Goal: Check status: Check status

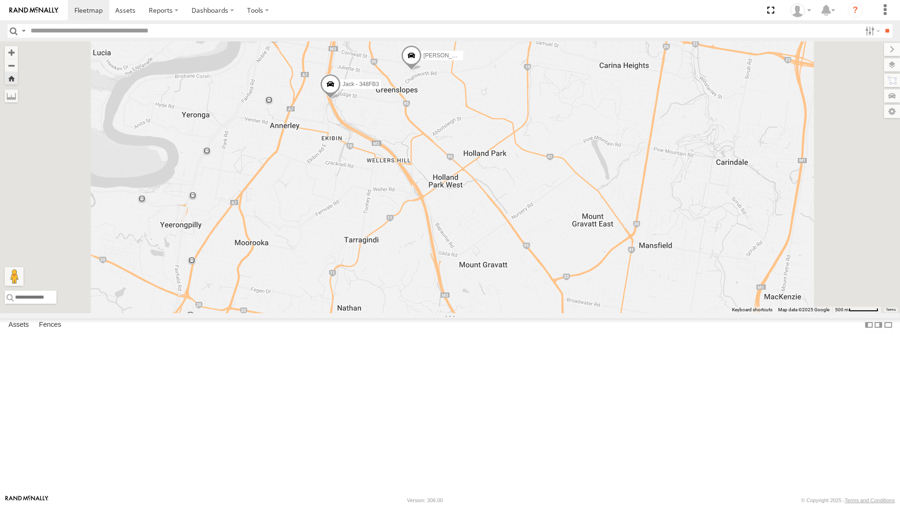
click at [0, 0] on div "All Assets" at bounding box center [0, 0] width 0 height 0
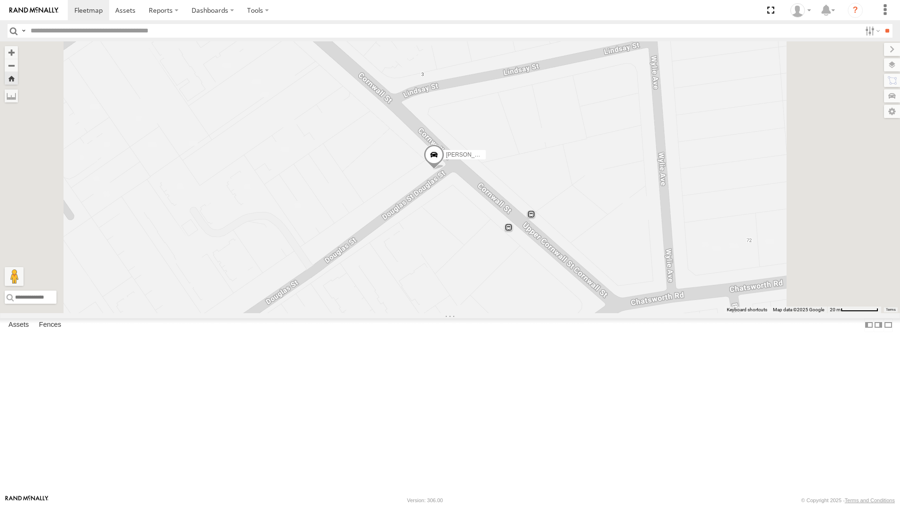
click at [444, 170] on span at bounding box center [434, 156] width 21 height 25
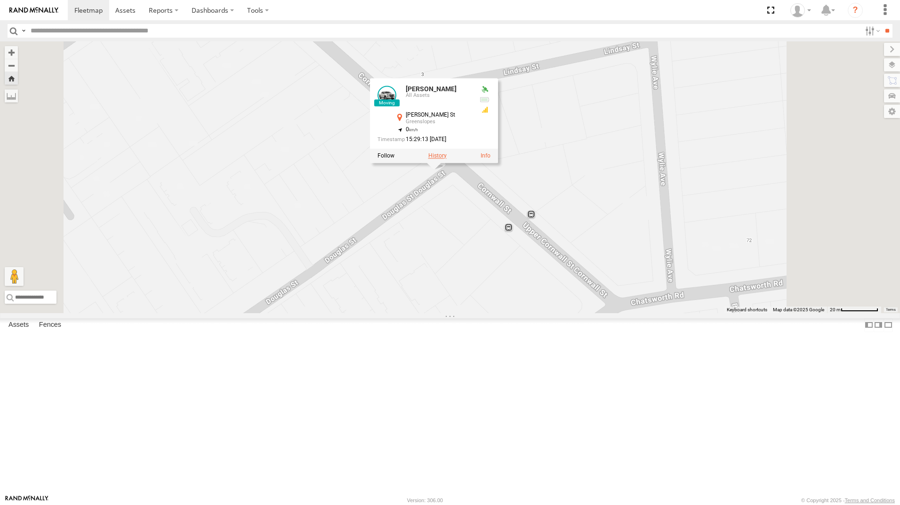
click at [447, 159] on label at bounding box center [437, 155] width 18 height 7
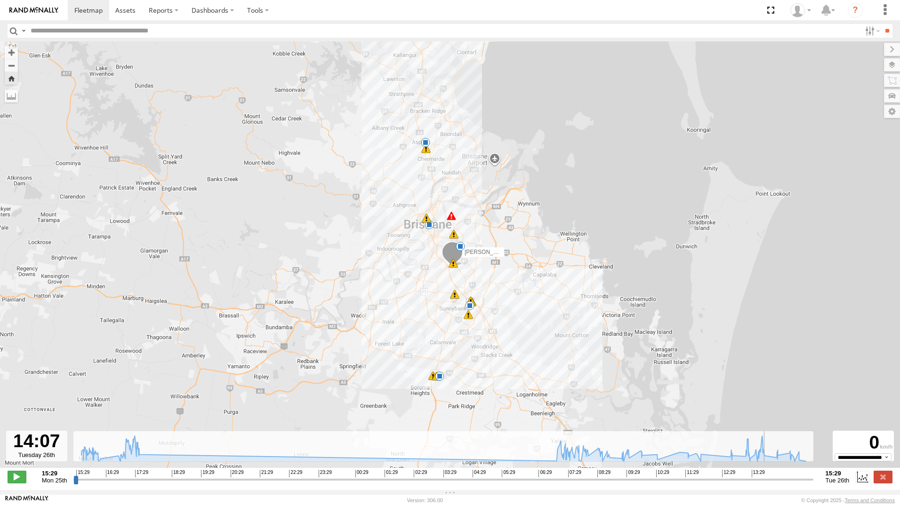
type input "**********"
click at [769, 484] on input "range" at bounding box center [443, 479] width 740 height 9
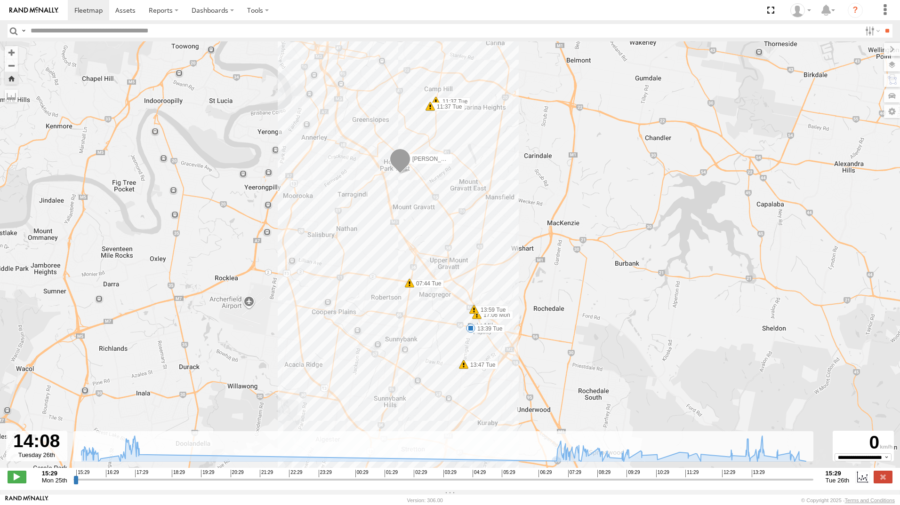
drag, startPoint x: 535, startPoint y: 298, endPoint x: 439, endPoint y: 400, distance: 140.2
click at [450, 505] on html at bounding box center [450, 252] width 900 height 505
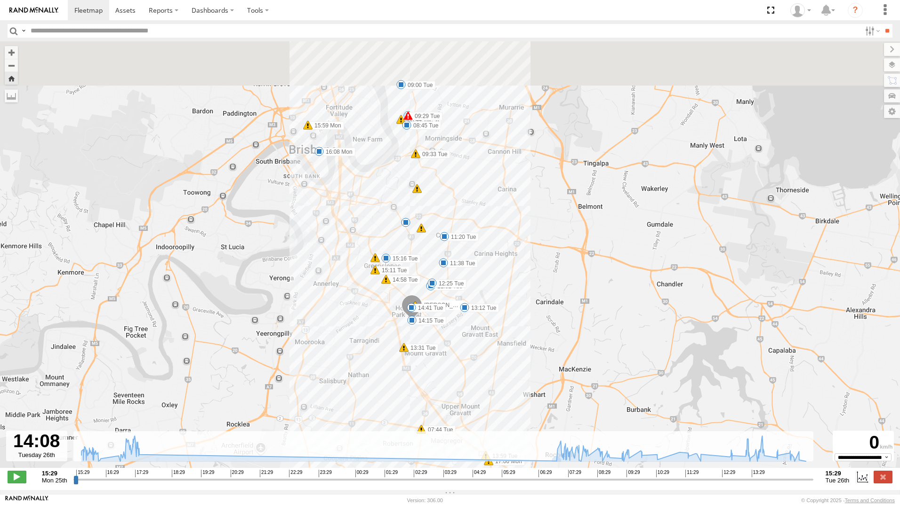
drag, startPoint x: 440, startPoint y: 278, endPoint x: 459, endPoint y: 384, distance: 107.2
click at [452, 413] on div "[PERSON_NAME] 15:31 Mon 15:35 Mon 15:59 Mon 17:06 Mon 17:24 Mon 17:25 Mon 17:28…" at bounding box center [450, 259] width 900 height 437
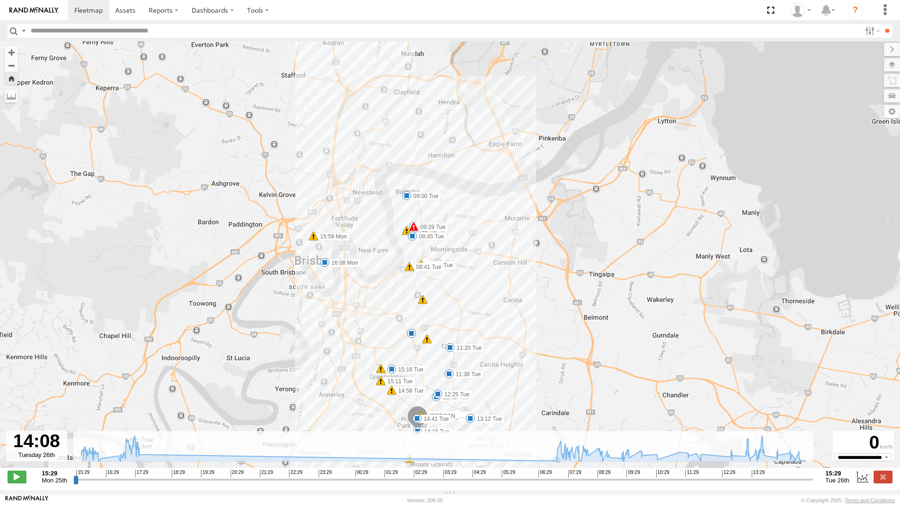
drag, startPoint x: 459, startPoint y: 304, endPoint x: 455, endPoint y: 337, distance: 33.7
click at [465, 401] on div "[PERSON_NAME] 15:31 Mon 15:35 Mon 15:59 Mon 17:06 Mon 17:24 Mon 17:25 Mon 17:28…" at bounding box center [450, 259] width 900 height 437
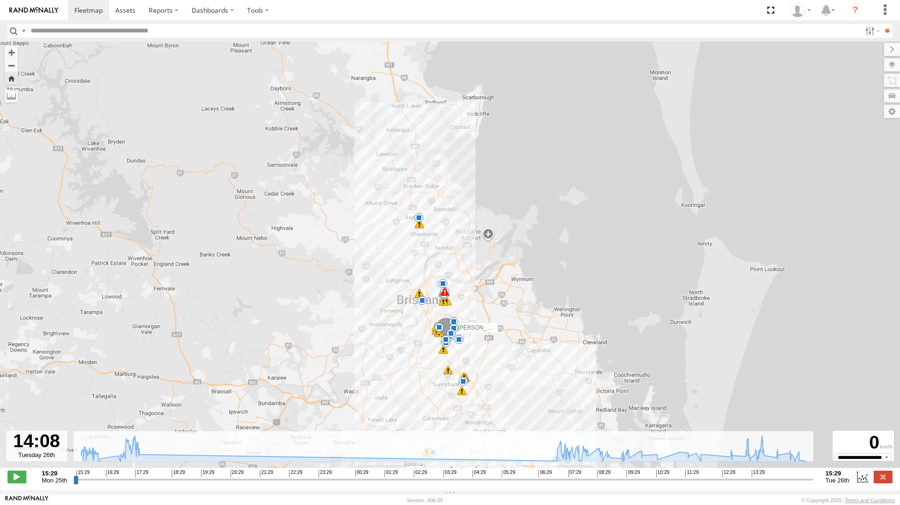
drag, startPoint x: 513, startPoint y: 311, endPoint x: 514, endPoint y: 339, distance: 27.8
click at [514, 339] on div "[PERSON_NAME] 15:31 Mon 15:35 Mon 15:59 Mon 17:06 Mon 17:24 Mon 17:25 Mon 17:28…" at bounding box center [450, 259] width 900 height 437
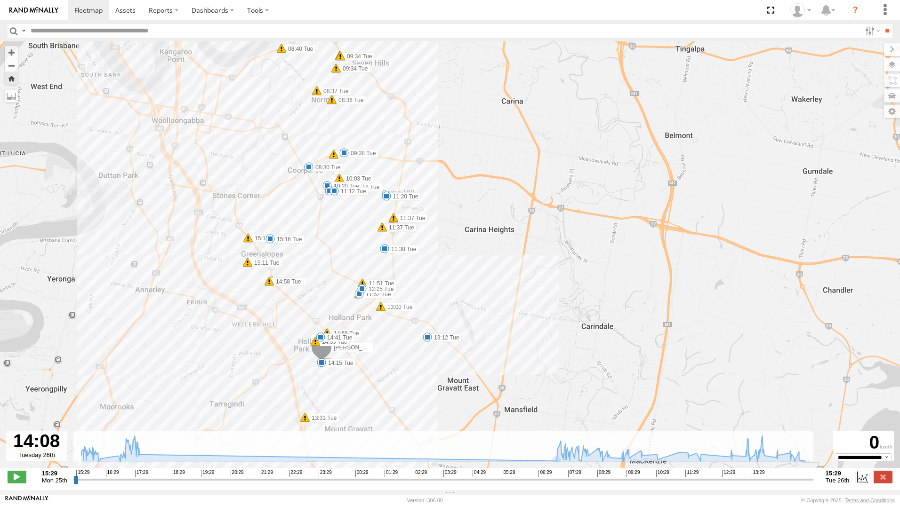
click at [32, 12] on img at bounding box center [33, 10] width 49 height 7
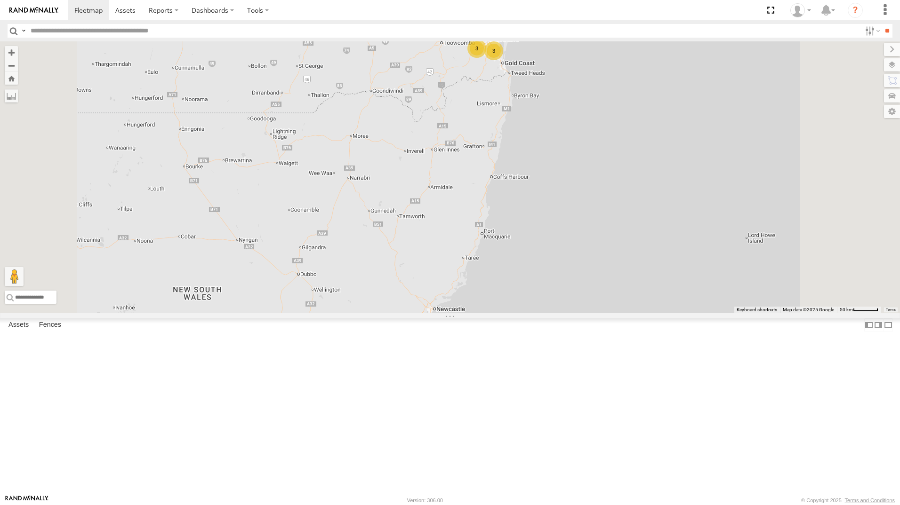
click at [0, 0] on div "All Assets" at bounding box center [0, 0] width 0 height 0
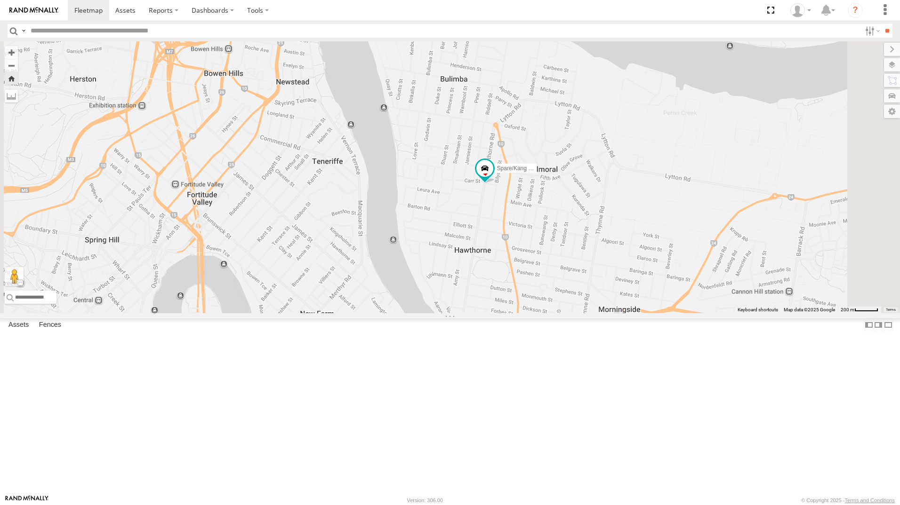
drag, startPoint x: 629, startPoint y: 254, endPoint x: 608, endPoint y: 276, distance: 31.3
click at [608, 276] on div "Spare/Kang - 269 EH7" at bounding box center [450, 177] width 900 height 272
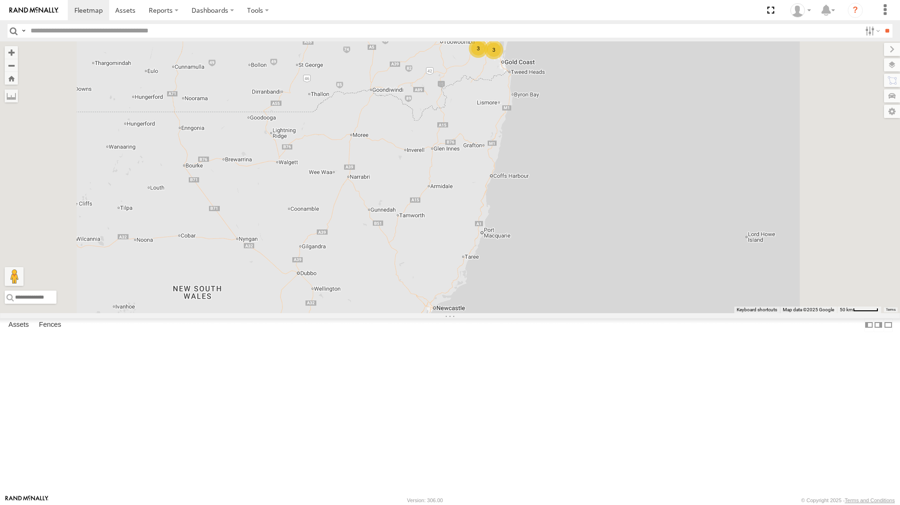
drag, startPoint x: 80, startPoint y: 206, endPoint x: 89, endPoint y: 209, distance: 9.8
click at [0, 0] on div "[PERSON_NAME]" at bounding box center [0, 0] width 0 height 0
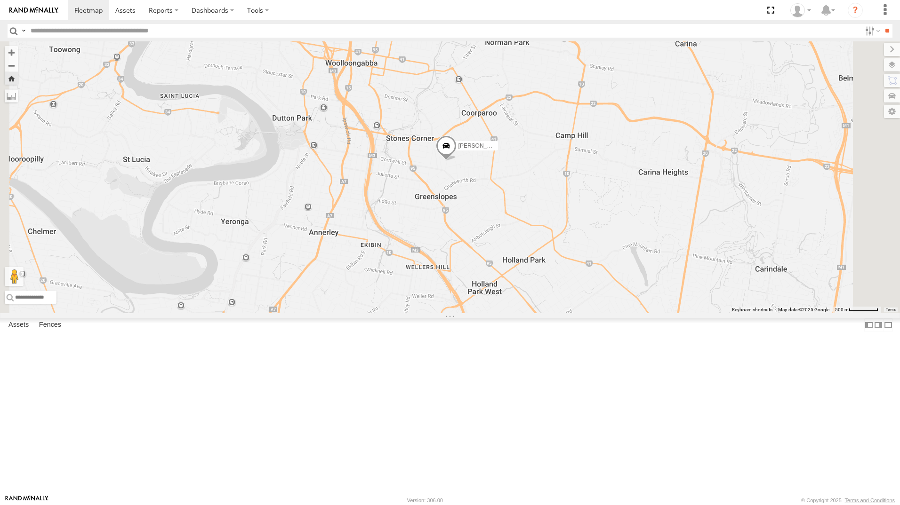
click at [0, 0] on div "All Assets" at bounding box center [0, 0] width 0 height 0
